Goal: Task Accomplishment & Management: Complete application form

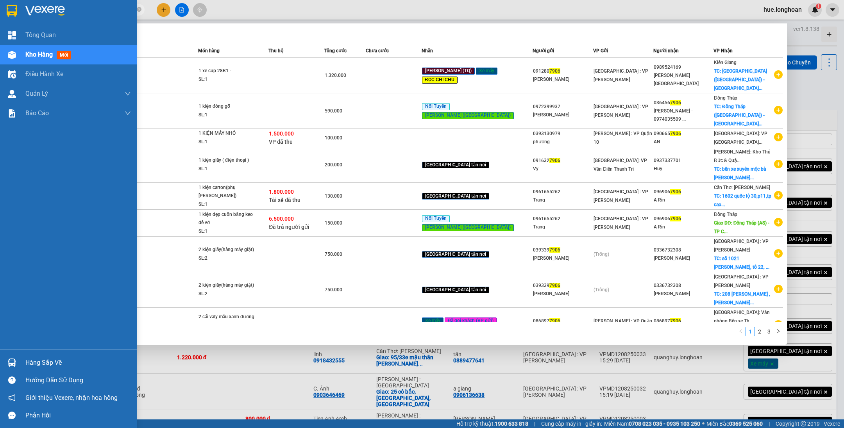
click at [13, 4] on div at bounding box center [12, 11] width 14 height 14
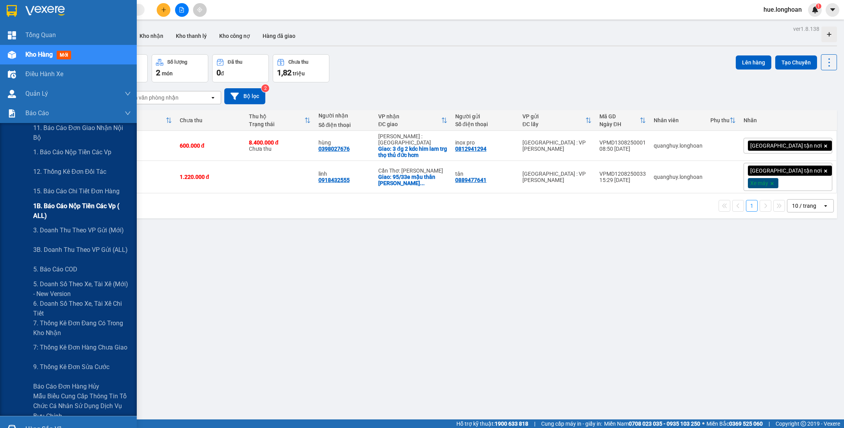
click at [71, 205] on span "1B. Báo cáo nộp tiền các vp ( ALL)" at bounding box center [82, 211] width 98 height 20
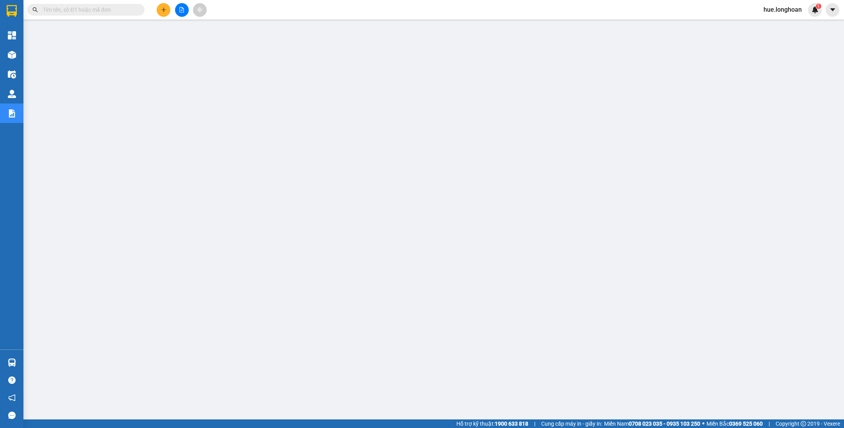
click at [123, 9] on input "text" at bounding box center [89, 9] width 92 height 9
paste input "CTNK0208250003"
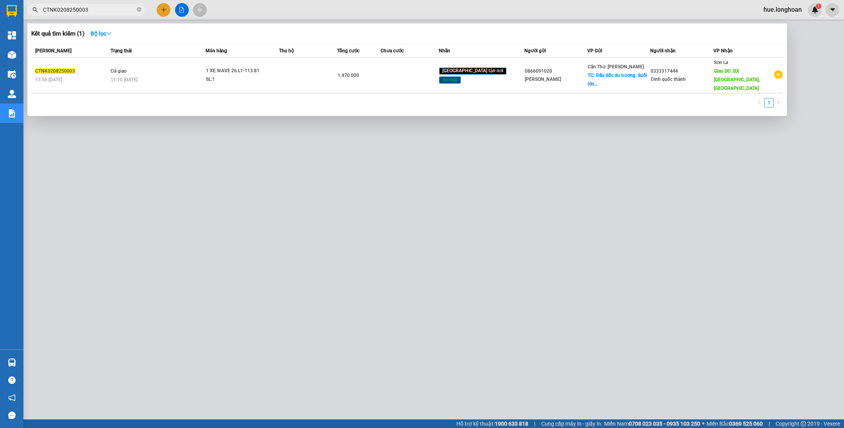
type input "CTNK0208250003"
click at [141, 11] on icon "close-circle" at bounding box center [139, 9] width 5 height 5
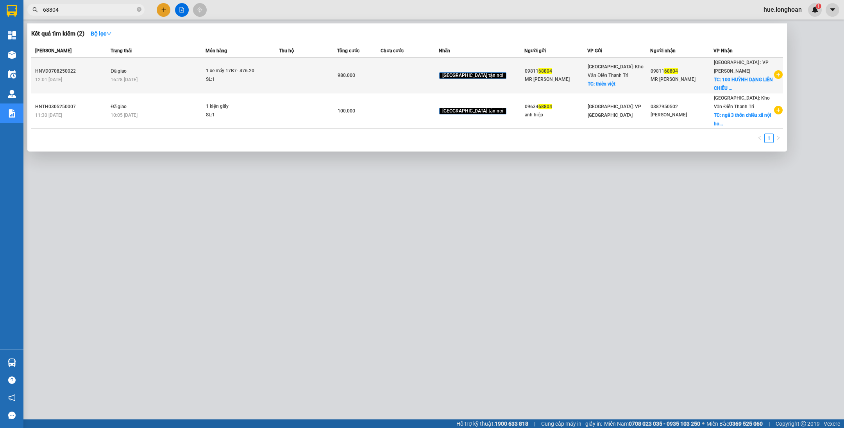
type input "68804"
click at [359, 66] on td "980.000" at bounding box center [359, 76] width 44 height 36
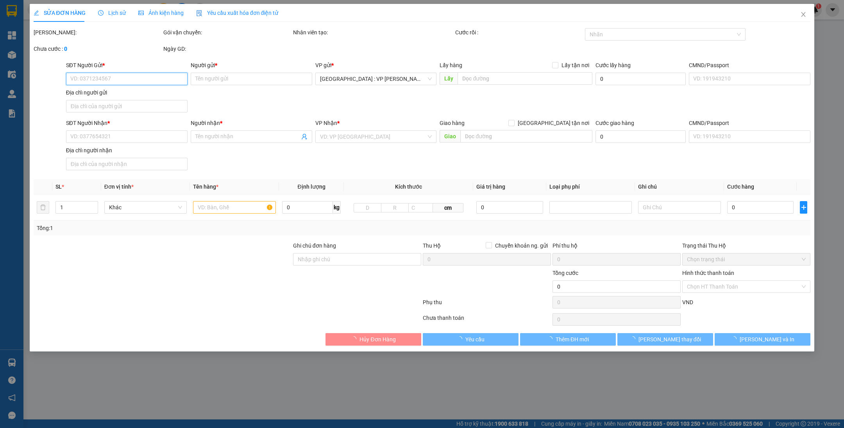
type input "0981168804"
type input "MR [PERSON_NAME]"
checkbox input "true"
type input "thiên việt"
type input "0981168804"
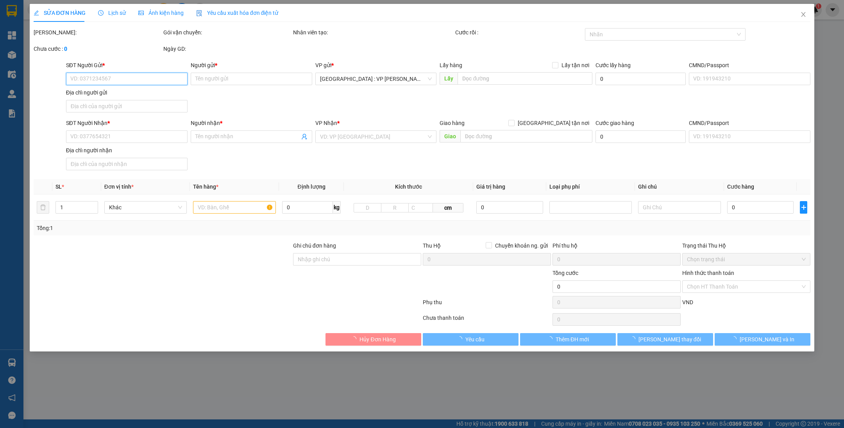
type input "MR [PERSON_NAME]"
checkbox input "true"
type input "100 HUỲNH DẠNG LIÊN CHIỂU [GEOGRAPHIC_DATA]"
type input "ko chìa khoá, ko đăng ký"
type input "980.000"
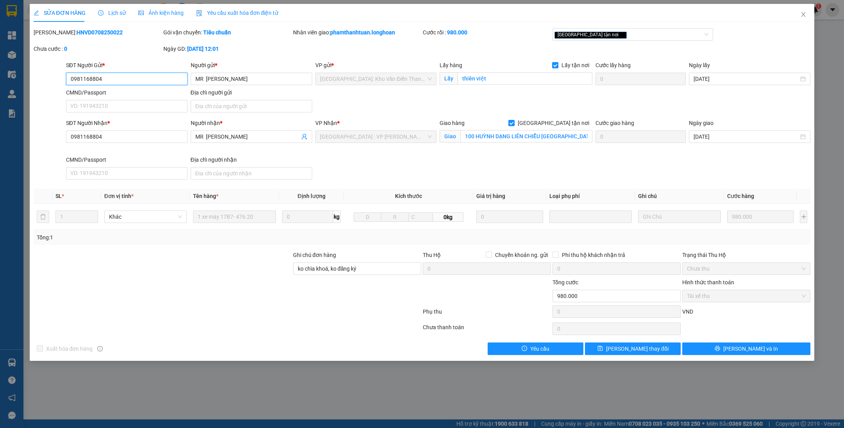
click at [141, 76] on input "0981168804" at bounding box center [126, 79] width 121 height 12
click at [805, 12] on icon "close" at bounding box center [803, 14] width 6 height 6
